Goal: Information Seeking & Learning: Learn about a topic

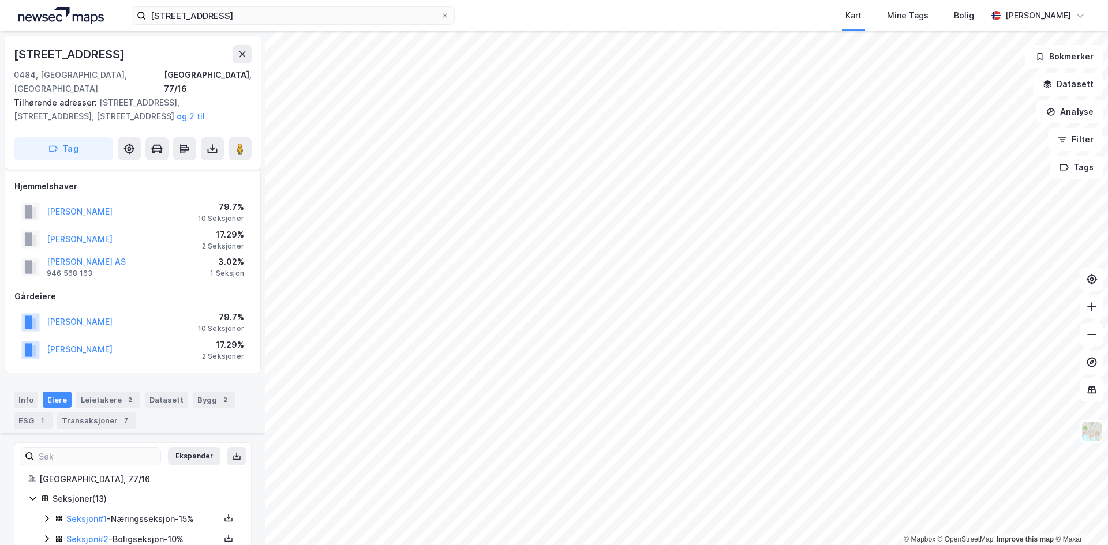
scroll to position [231, 0]
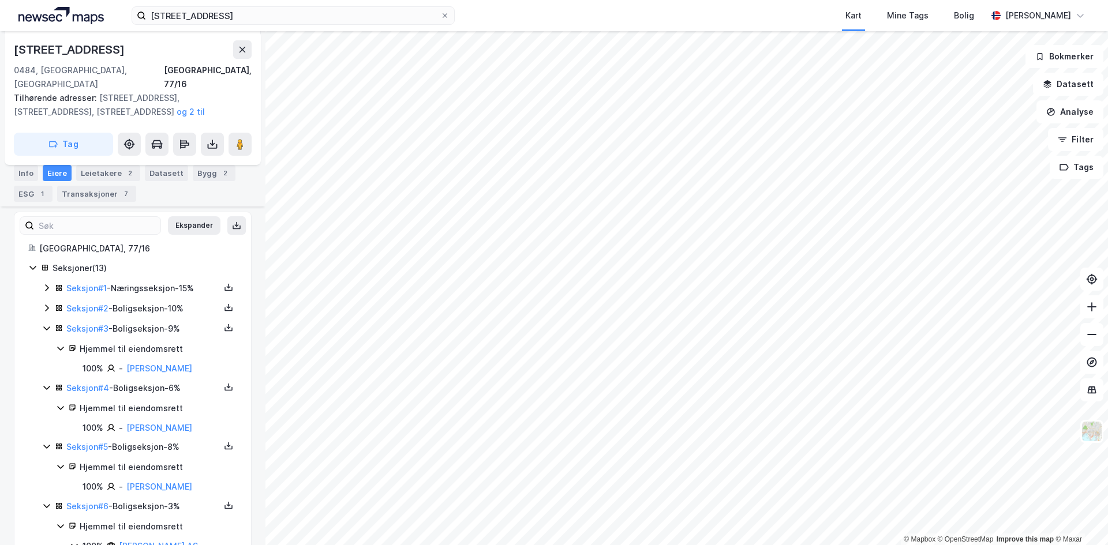
click at [38, 261] on div "Seksjoner ( 13 )" at bounding box center [132, 268] width 209 height 14
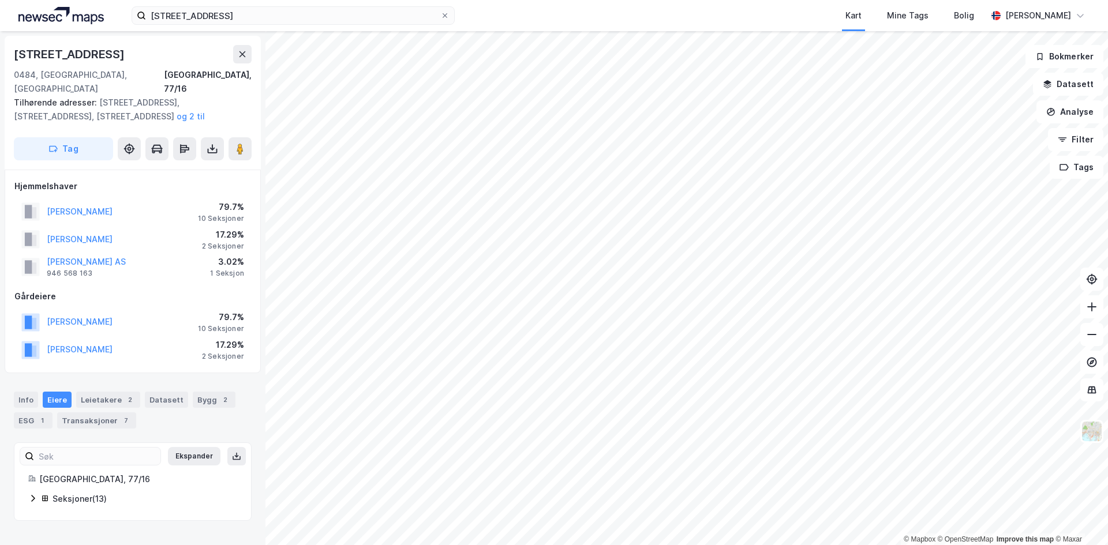
click at [138, 261] on div "Thorsnes Bygg AS 946 568 163 3.02% 1 Seksjon" at bounding box center [132, 267] width 237 height 28
click at [165, 259] on div "Thorsnes Bygg AS 946 568 163 3.02% 1 Seksjon" at bounding box center [132, 267] width 237 height 28
click at [75, 394] on div "Info Eiere Leietakere 2 Datasett Bygg 2 ESG 1 Transaksjoner 7" at bounding box center [133, 410] width 238 height 37
click at [156, 201] on div "[PERSON_NAME] 79.7% 10 Seksjoner" at bounding box center [132, 212] width 237 height 28
click at [102, 413] on div "Transaksjoner 7" at bounding box center [96, 421] width 79 height 16
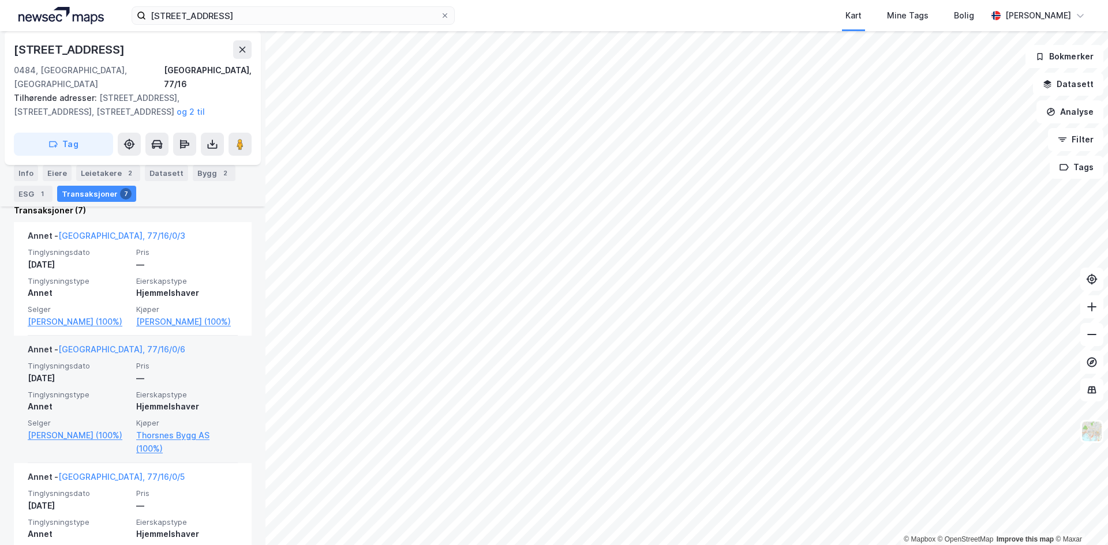
scroll to position [346, 0]
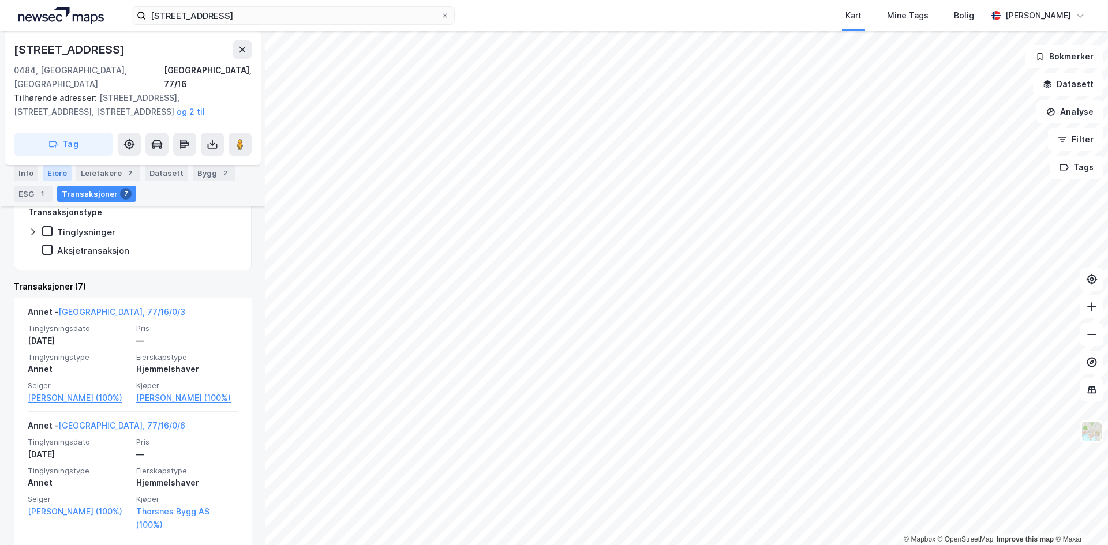
click at [53, 171] on div "Eiere" at bounding box center [57, 173] width 29 height 16
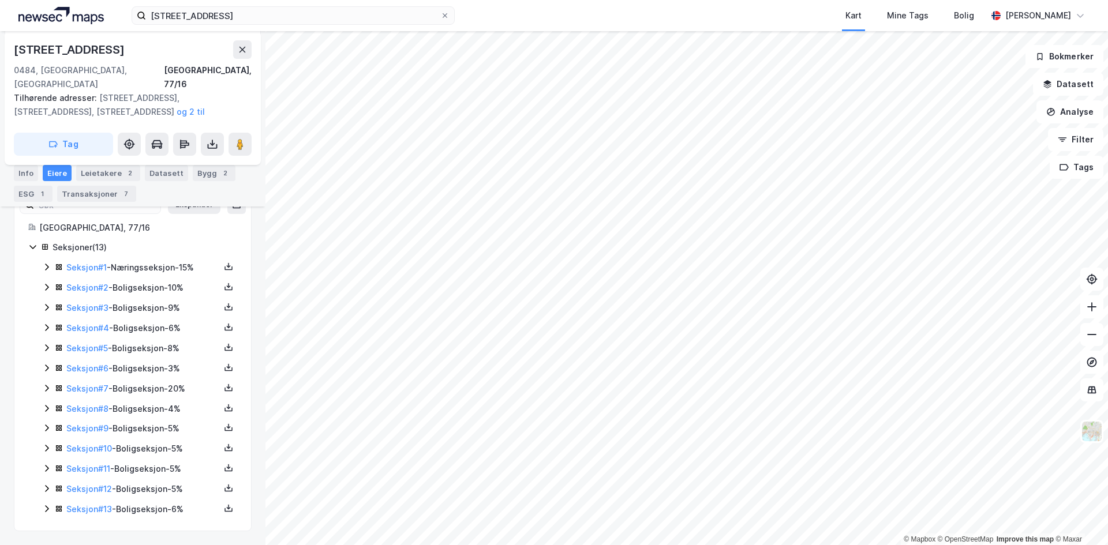
scroll to position [238, 0]
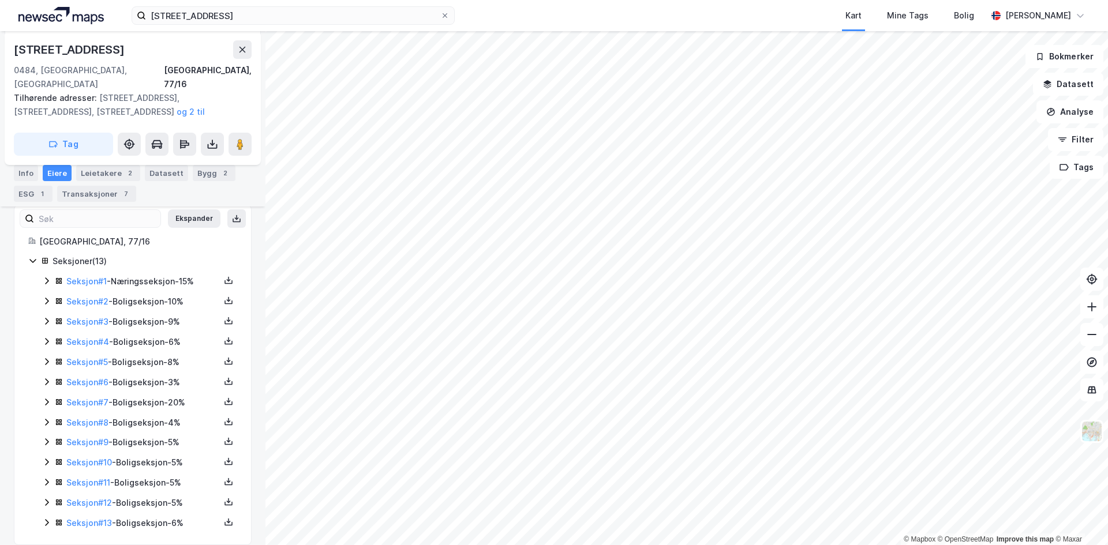
click at [47, 278] on icon at bounding box center [46, 281] width 3 height 7
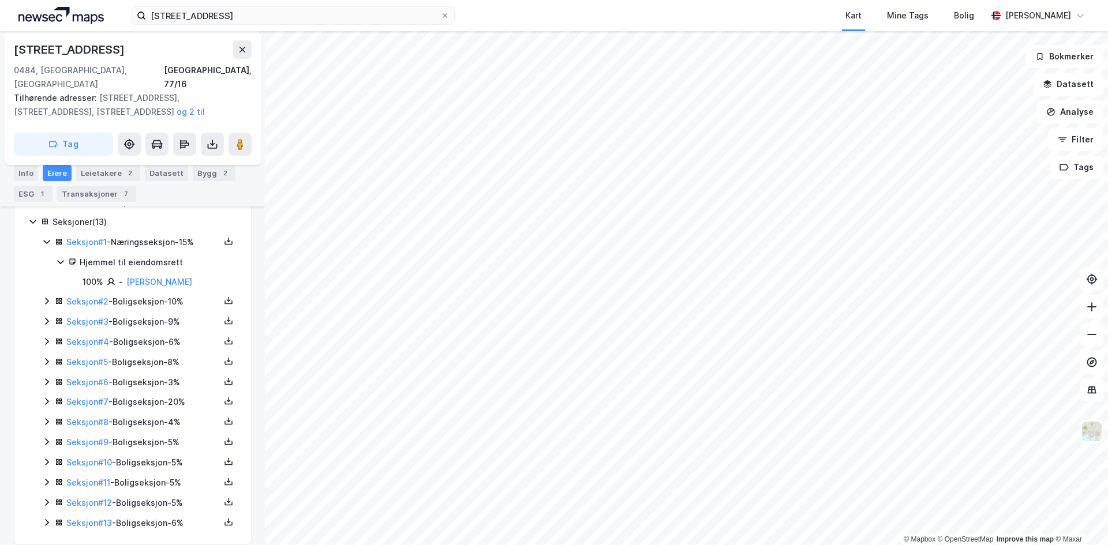
click at [48, 297] on icon at bounding box center [46, 301] width 9 height 9
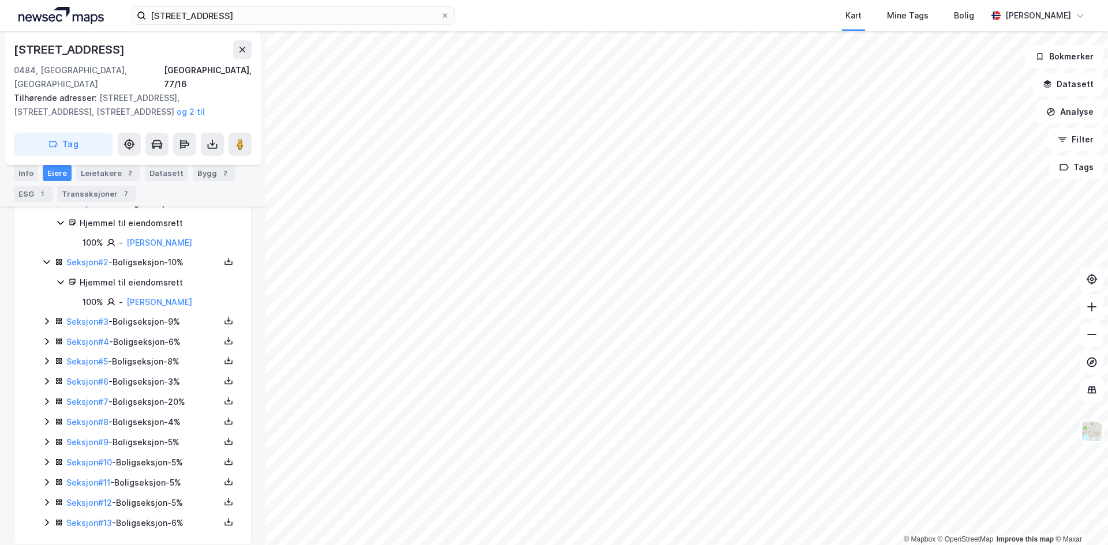
click at [48, 317] on icon at bounding box center [46, 321] width 9 height 9
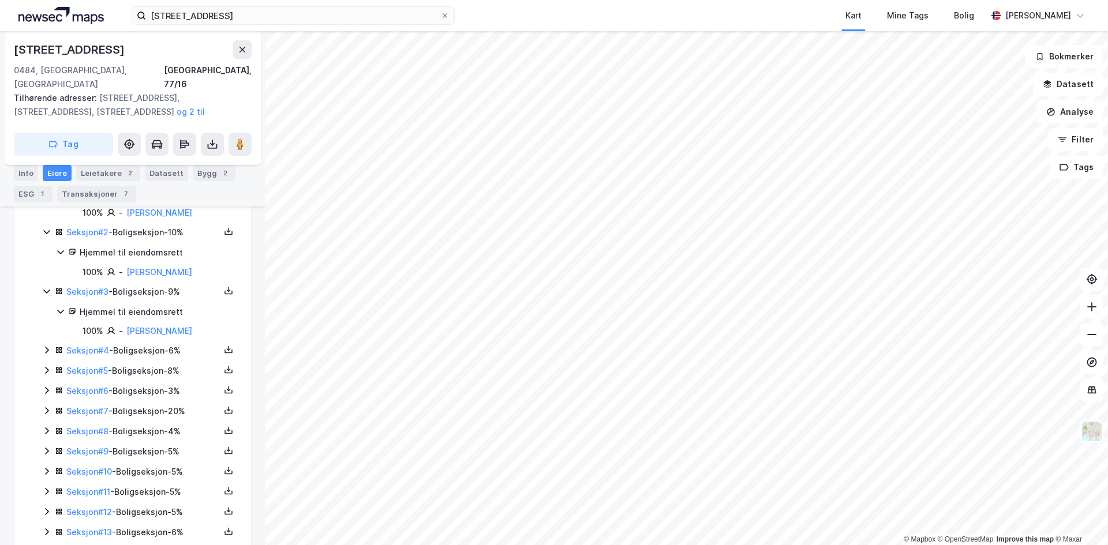
click at [47, 344] on div "Seksjon # 4 - Boligseksjon - 6%" at bounding box center [139, 351] width 195 height 14
click at [46, 425] on icon at bounding box center [46, 429] width 9 height 9
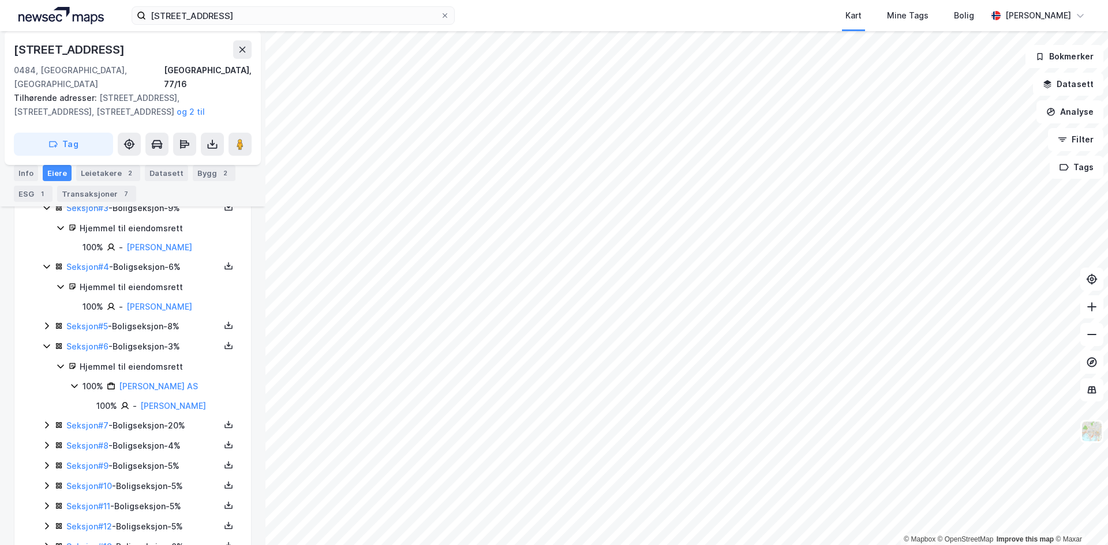
scroll to position [454, 0]
